Goal: Transaction & Acquisition: Purchase product/service

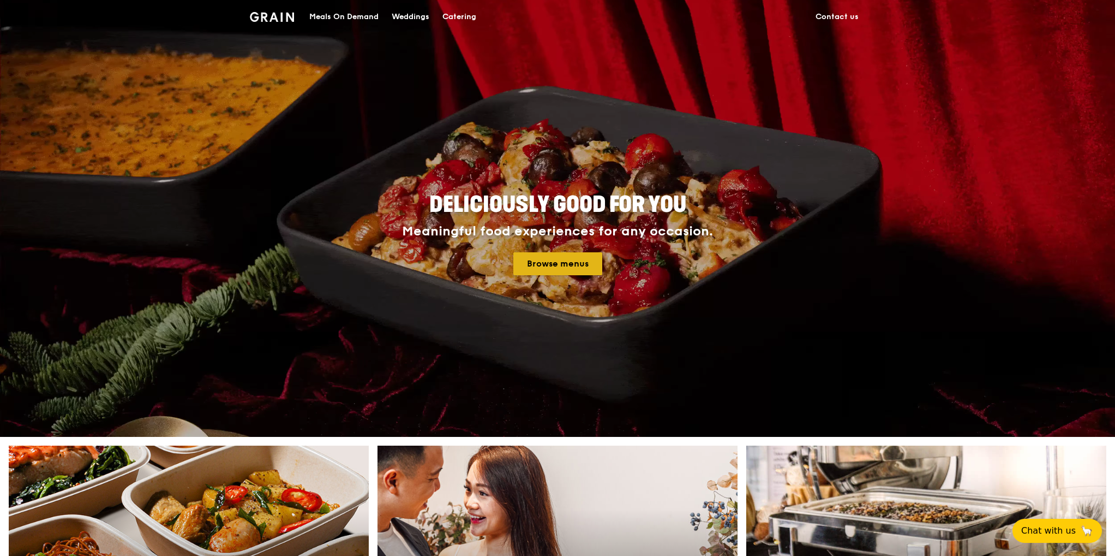
click at [560, 273] on link "Browse menus" at bounding box center [558, 263] width 89 height 23
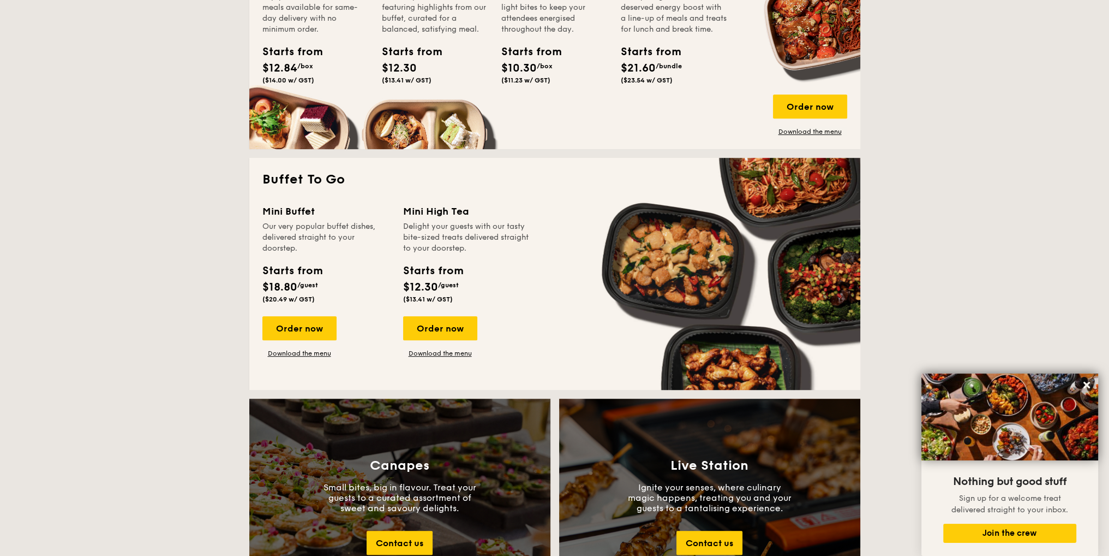
scroll to position [600, 0]
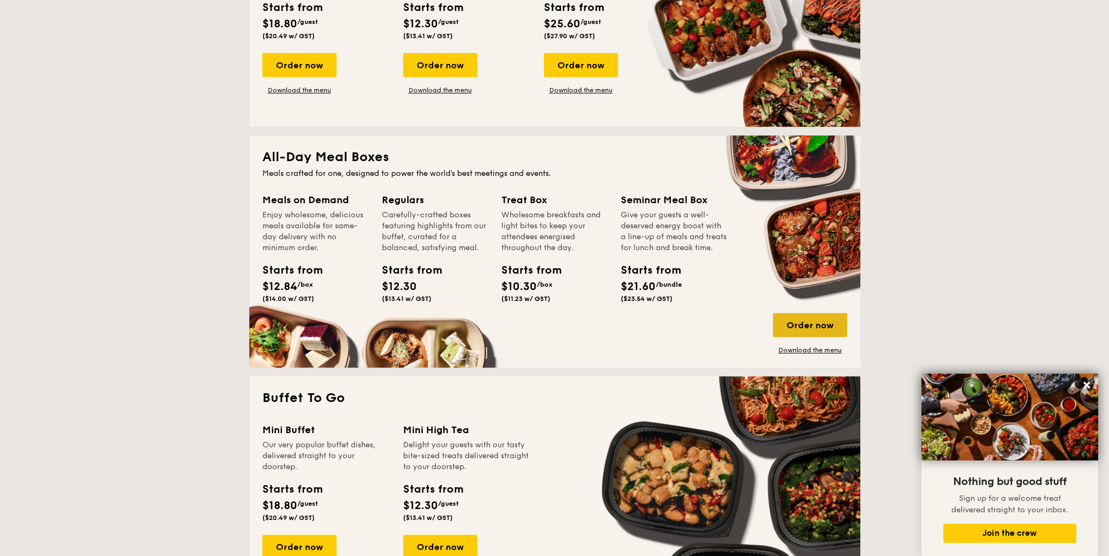
click at [806, 321] on div "Order now" at bounding box center [810, 325] width 74 height 24
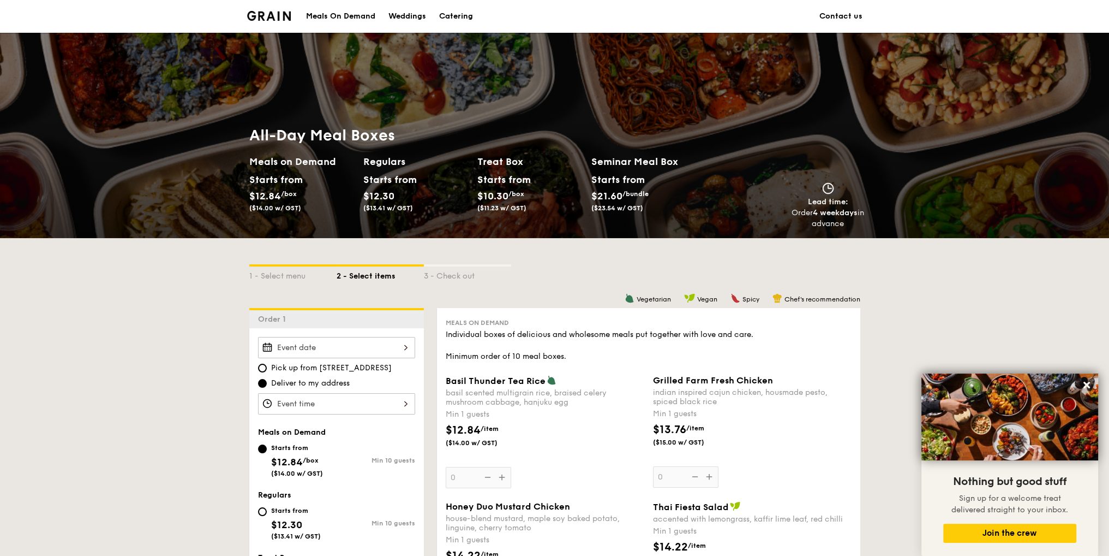
scroll to position [218, 0]
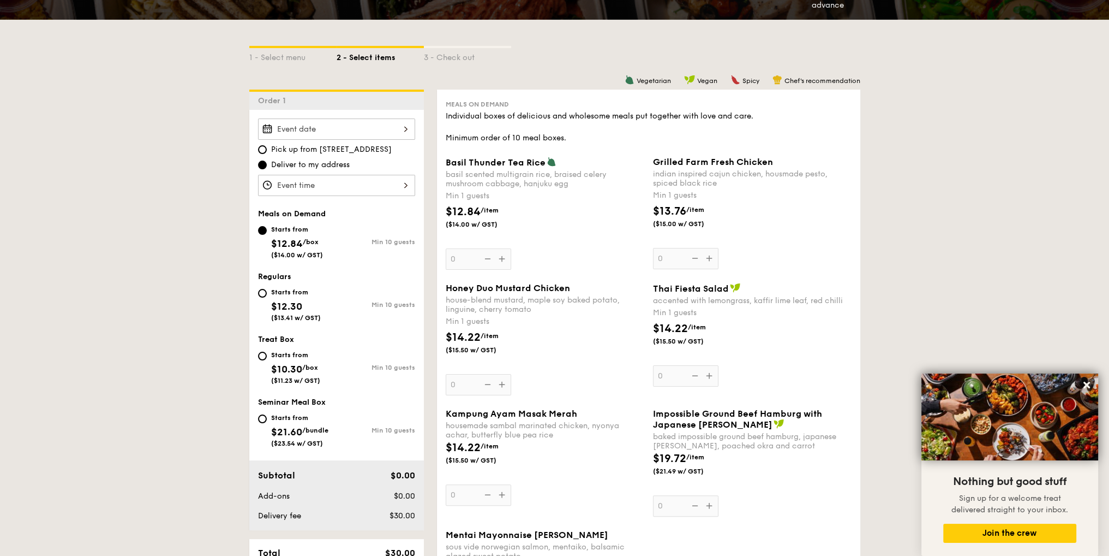
click at [317, 191] on div at bounding box center [336, 185] width 157 height 21
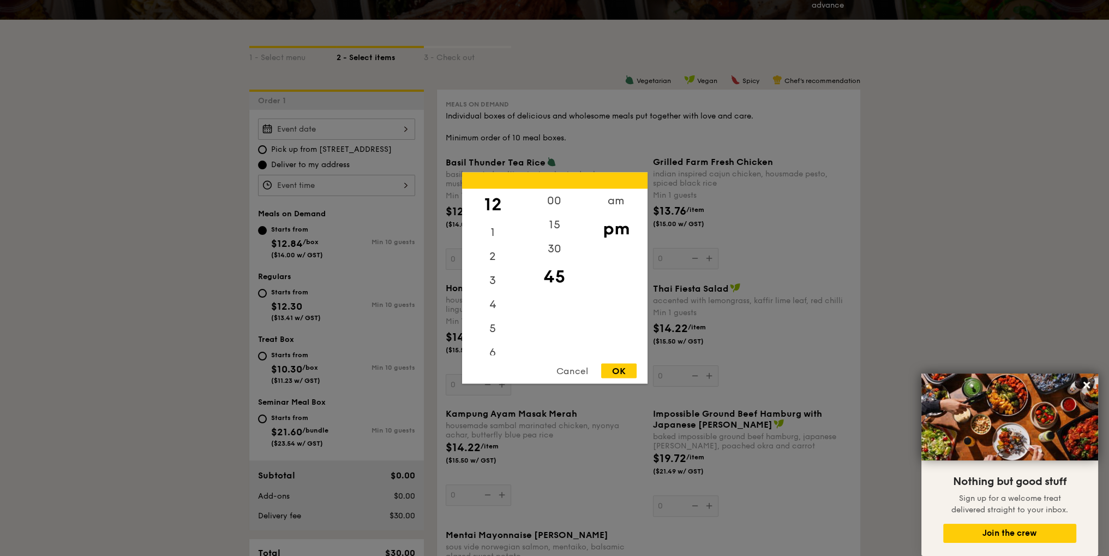
click at [611, 376] on div "OK" at bounding box center [618, 370] width 35 height 15
type input "12:45PM"
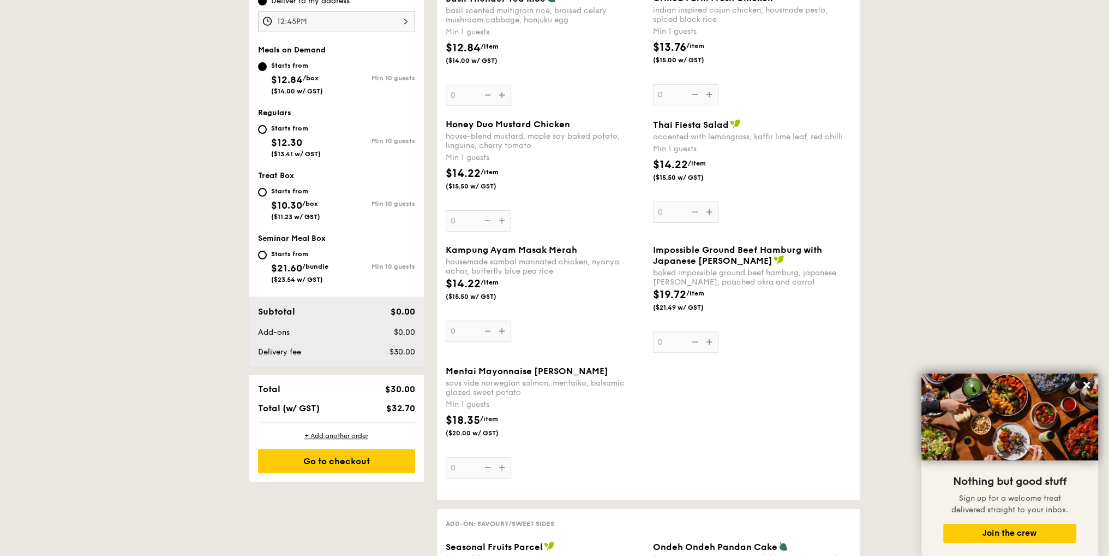
scroll to position [164, 0]
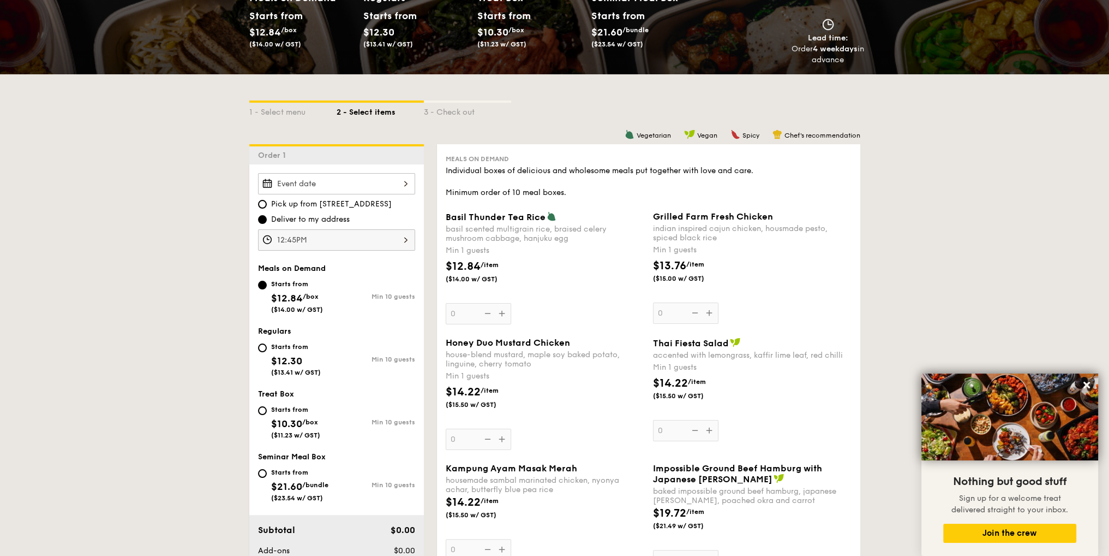
click at [290, 350] on div "Starts from" at bounding box center [296, 346] width 50 height 9
click at [267, 350] on input "Starts from $12.30 ($13.41 w/ GST) Min 10 guests" at bounding box center [262, 347] width 9 height 9
radio input "true"
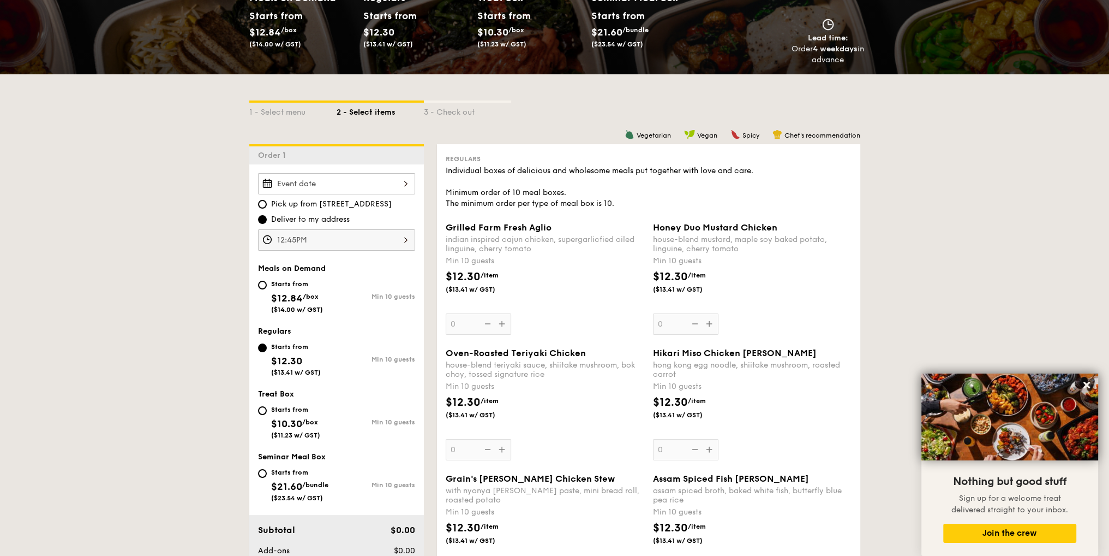
click at [299, 293] on span "$12.84" at bounding box center [287, 298] width 32 height 12
click at [267, 289] on input "Starts from $12.84 /box ($14.00 w/ GST) Min 10 guests" at bounding box center [262, 284] width 9 height 9
radio input "true"
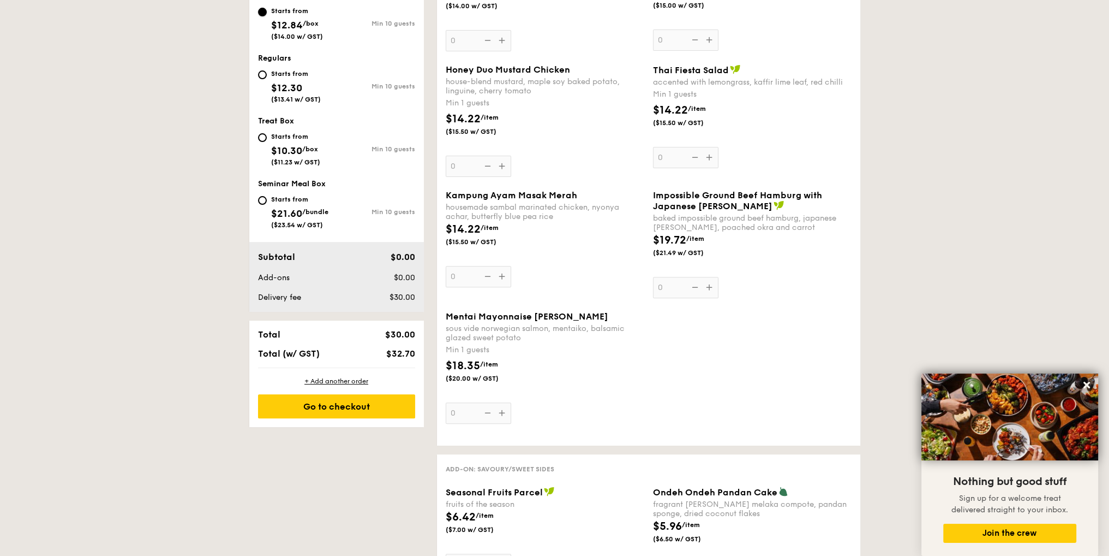
scroll to position [218, 0]
